Goal: Find specific page/section: Find specific page/section

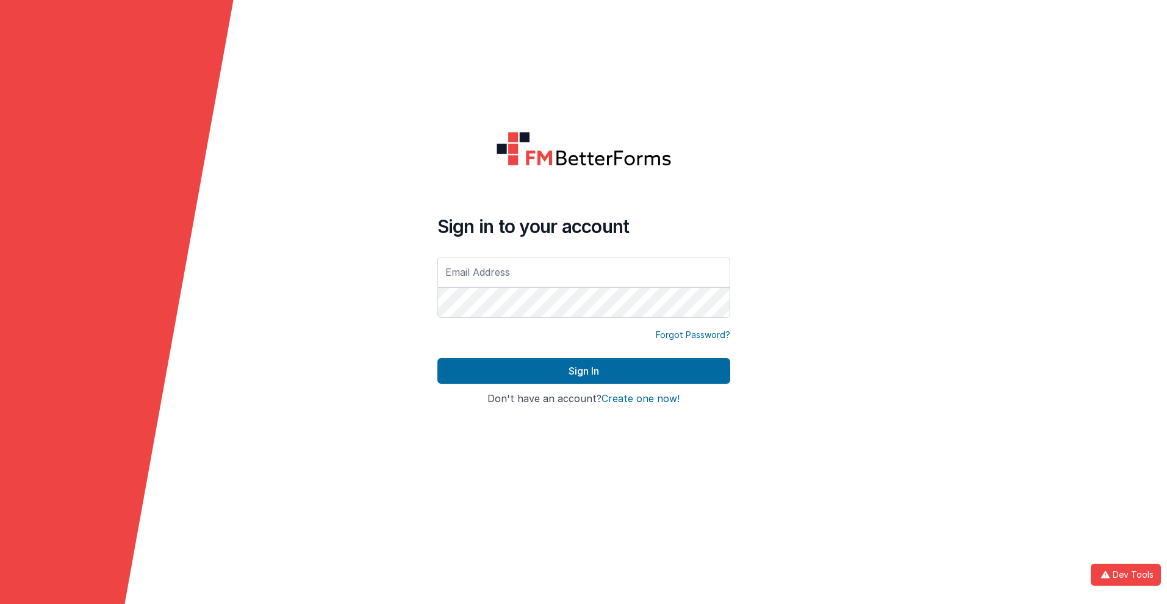
click at [583, 271] on input "text" at bounding box center [583, 272] width 293 height 31
type input "[PERSON_NAME][EMAIL_ADDRESS][DOMAIN_NAME]"
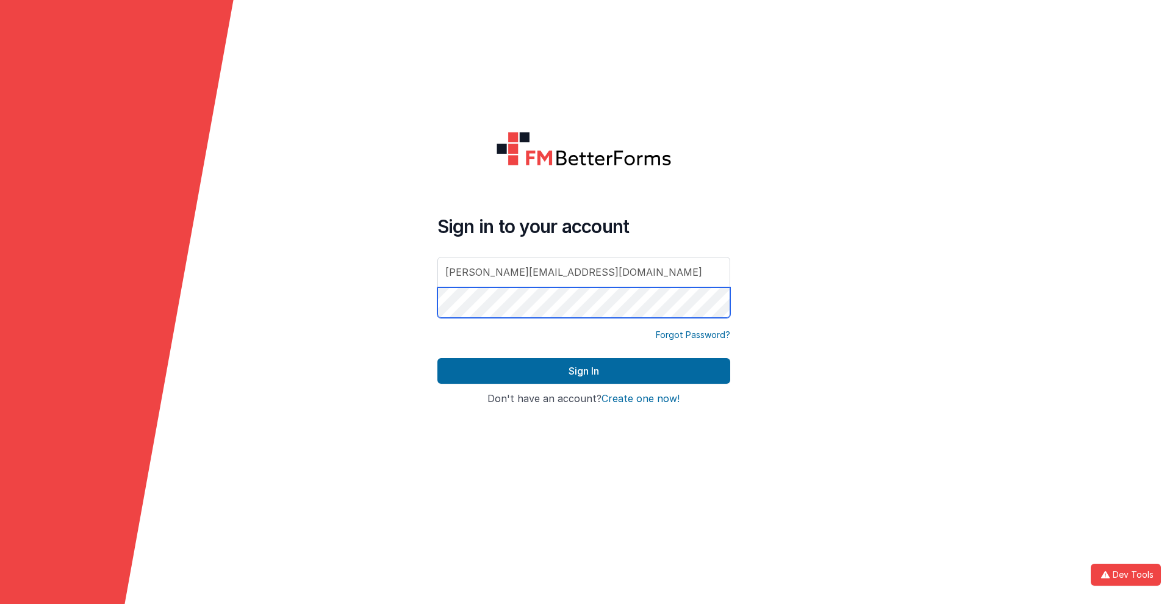
click at [437, 358] on button "Sign In" at bounding box center [583, 371] width 293 height 26
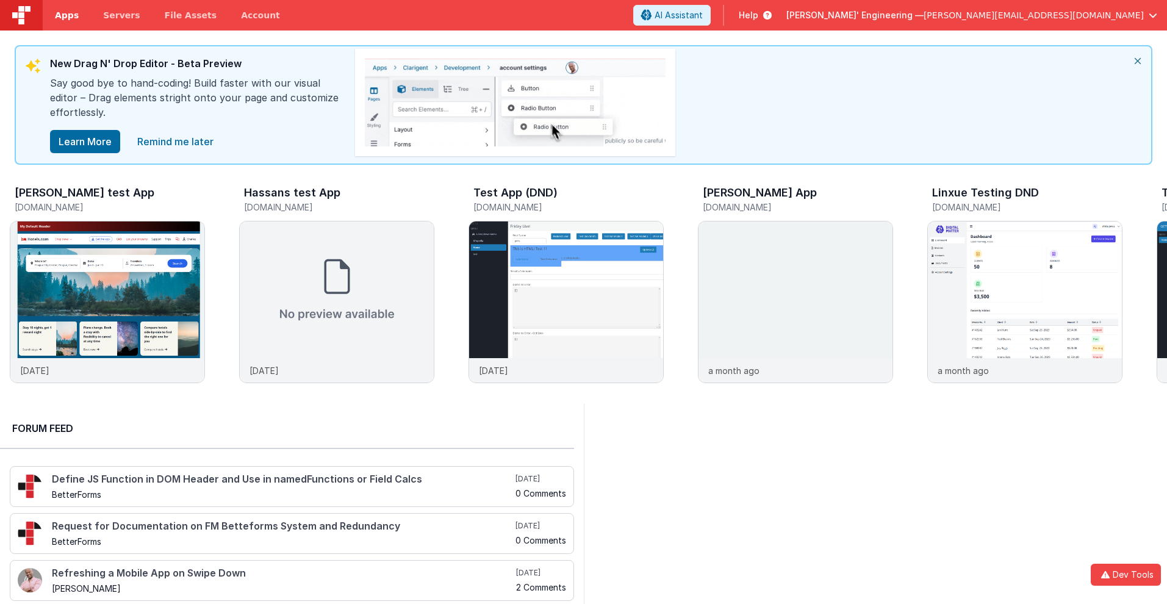
click at [66, 15] on span "Apps" at bounding box center [67, 15] width 24 height 12
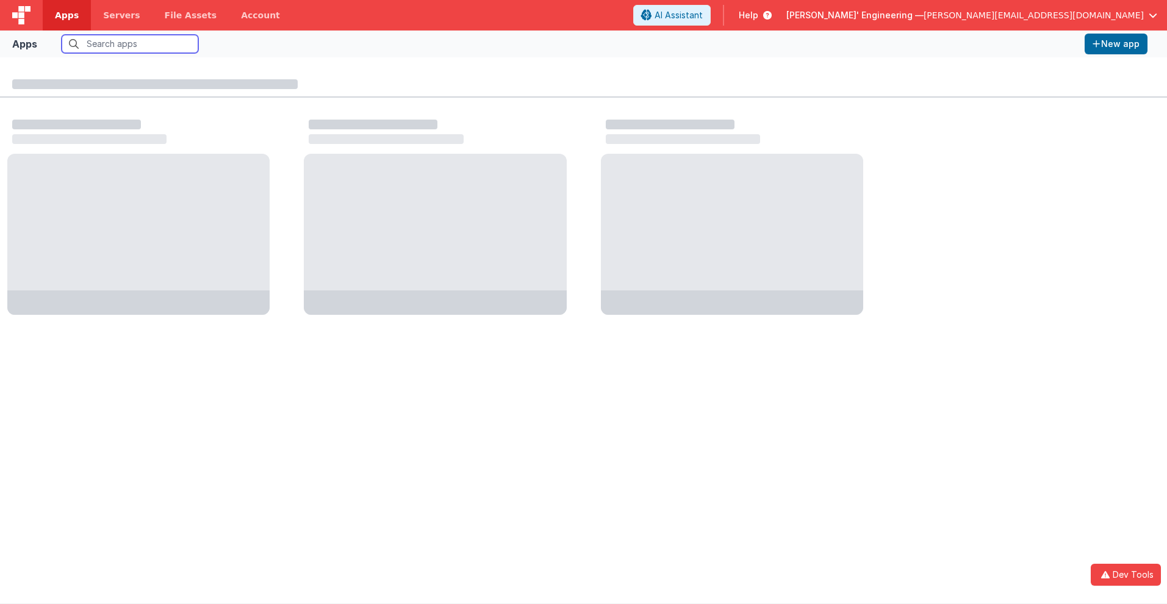
click at [129, 44] on input "text" at bounding box center [130, 44] width 137 height 18
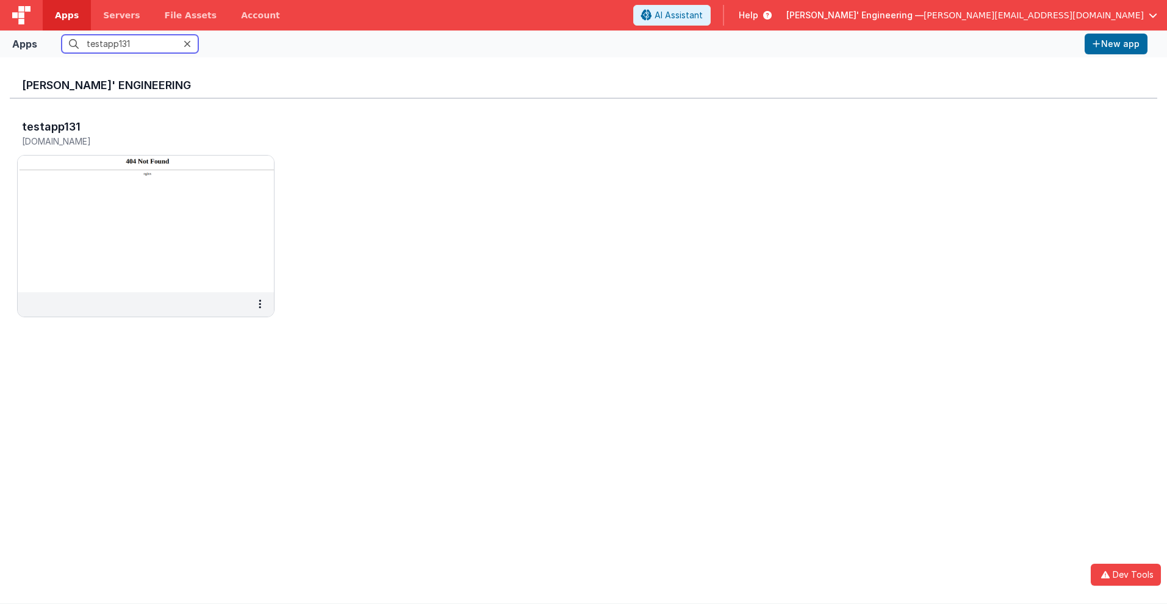
type input "testapp131"
click at [130, 44] on input "testapp131" at bounding box center [130, 44] width 137 height 18
click at [133, 141] on h5 "[DOMAIN_NAME]" at bounding box center [133, 141] width 222 height 9
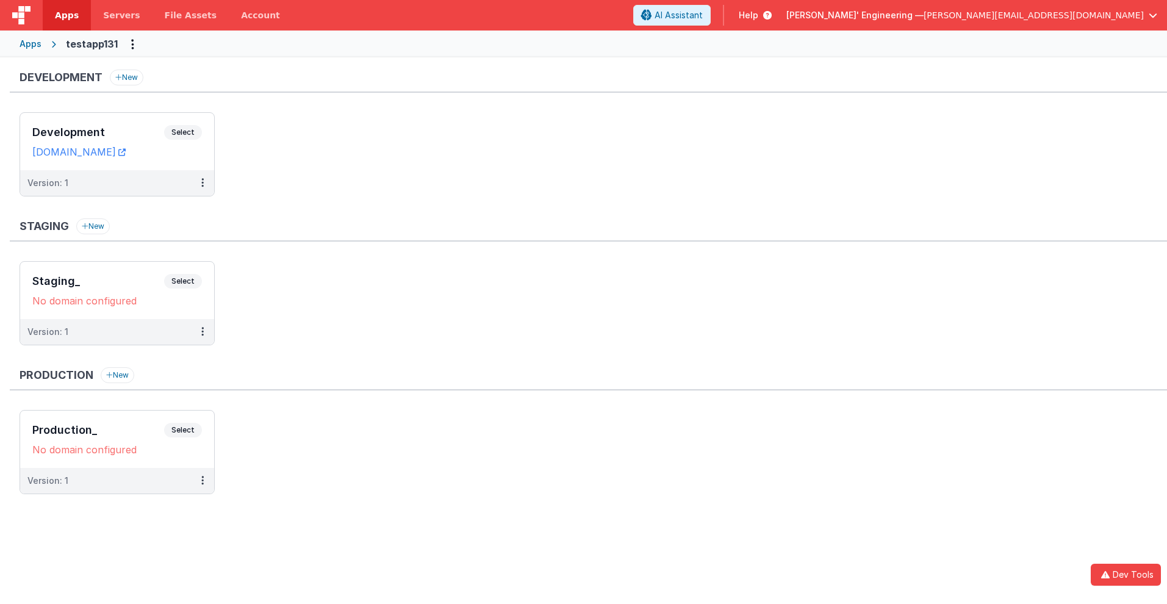
click at [228, 336] on ul "Staging_ Select URLs No domain configured Version: 1" at bounding box center [593, 309] width 1147 height 96
